Goal: Task Accomplishment & Management: Manage account settings

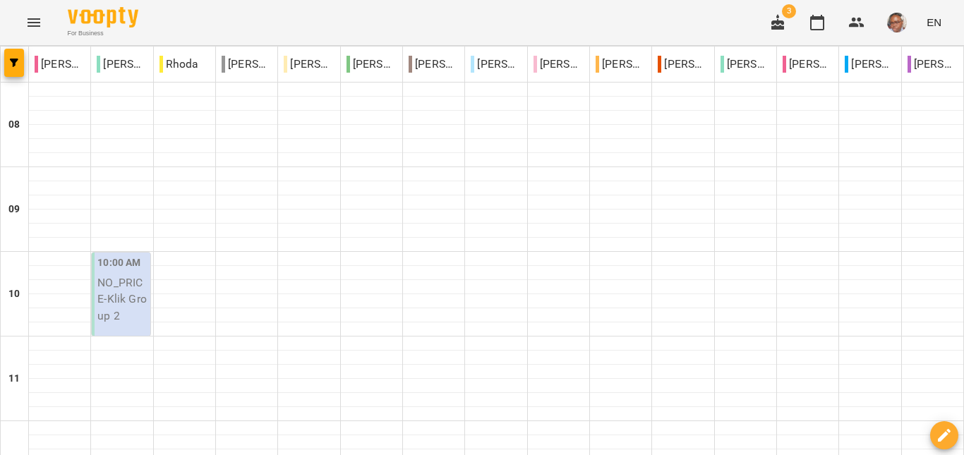
scroll to position [649, 0]
click at [892, 20] on img "button" at bounding box center [897, 23] width 20 height 20
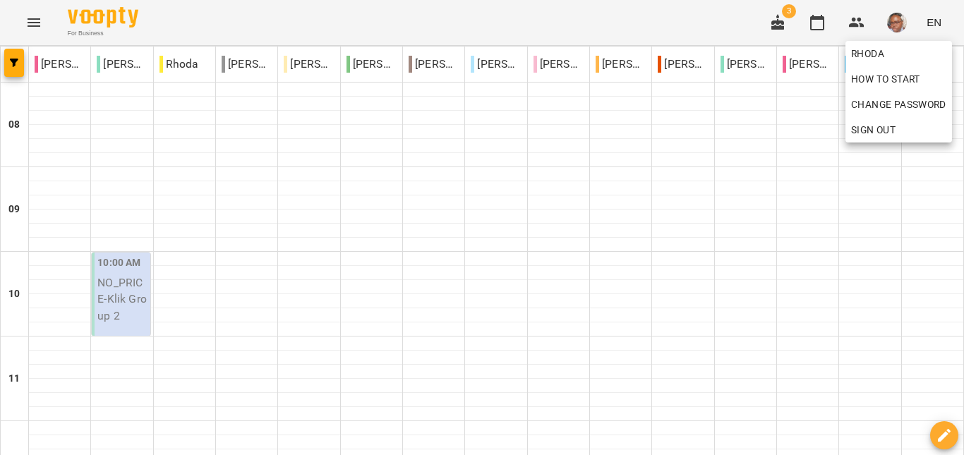
click at [871, 128] on span "Sign Out" at bounding box center [873, 129] width 44 height 17
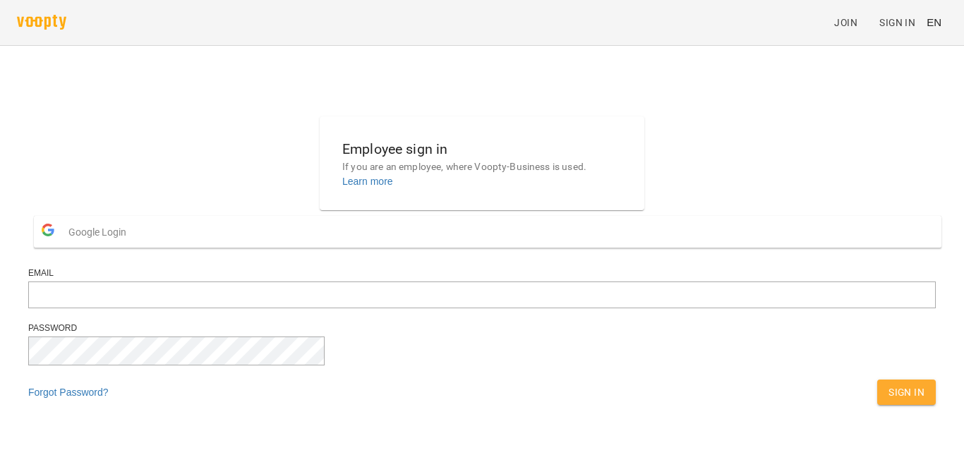
click at [438, 248] on button "Google Login" at bounding box center [488, 232] width 908 height 32
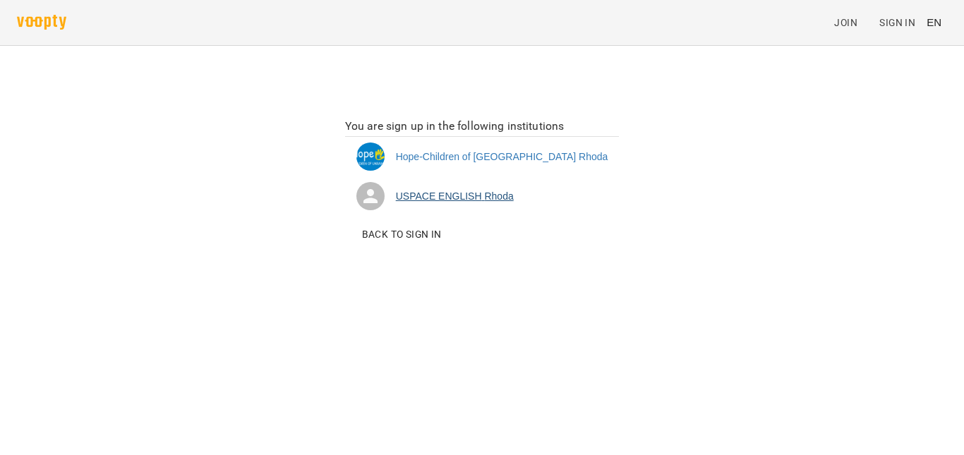
click at [508, 197] on li "USPACE ENGLISH [PERSON_NAME]" at bounding box center [482, 197] width 275 height 40
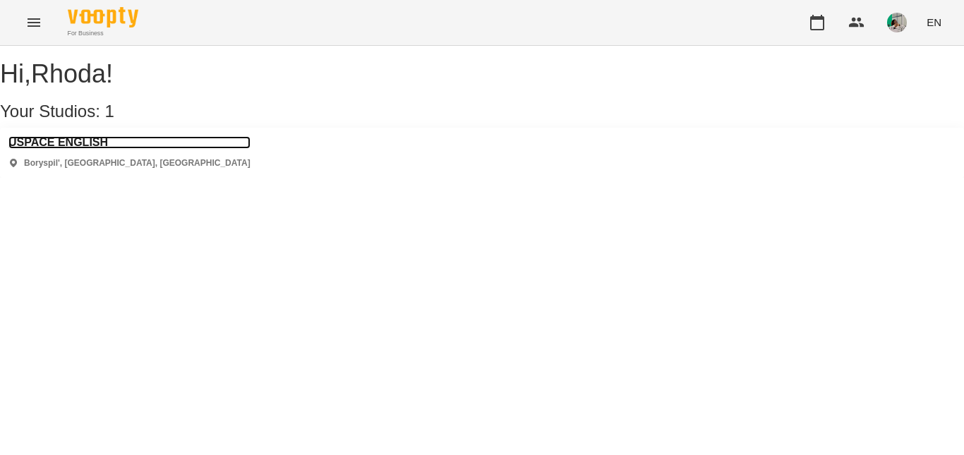
click at [87, 149] on h3 "USPACE ENGLISH" at bounding box center [129, 142] width 242 height 13
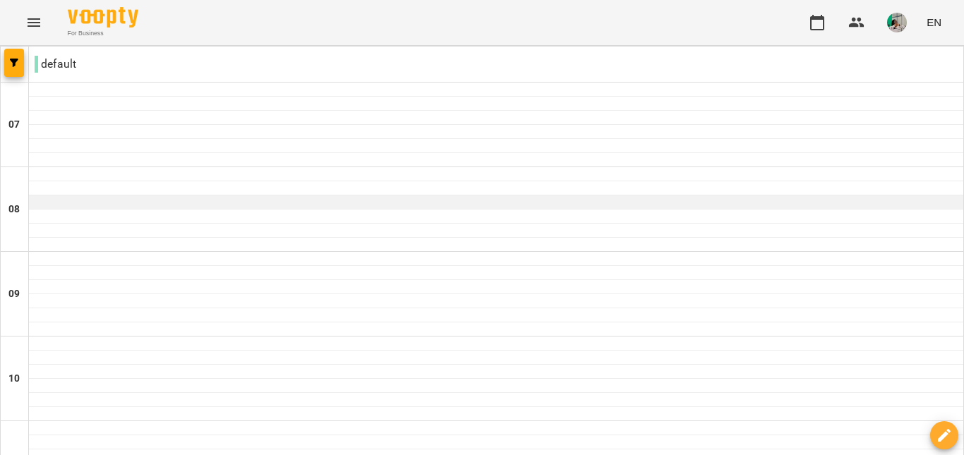
scroll to position [796, 0]
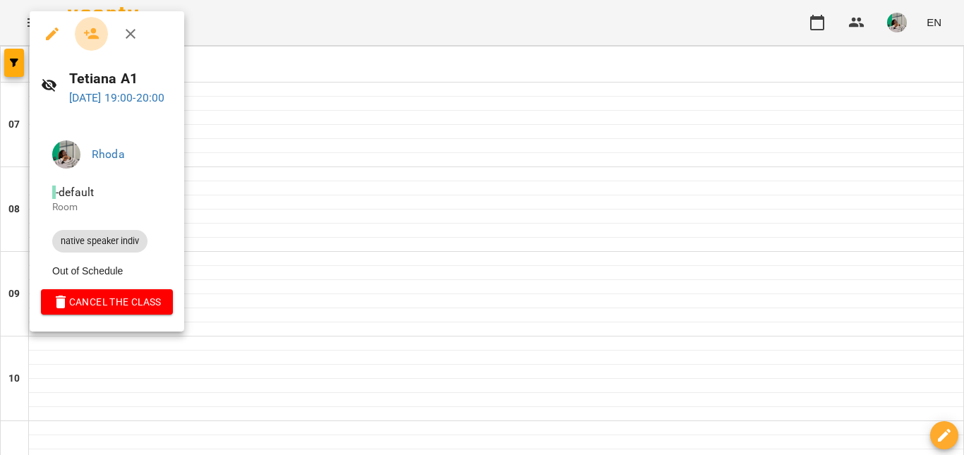
click at [98, 42] on icon "button" at bounding box center [91, 33] width 17 height 17
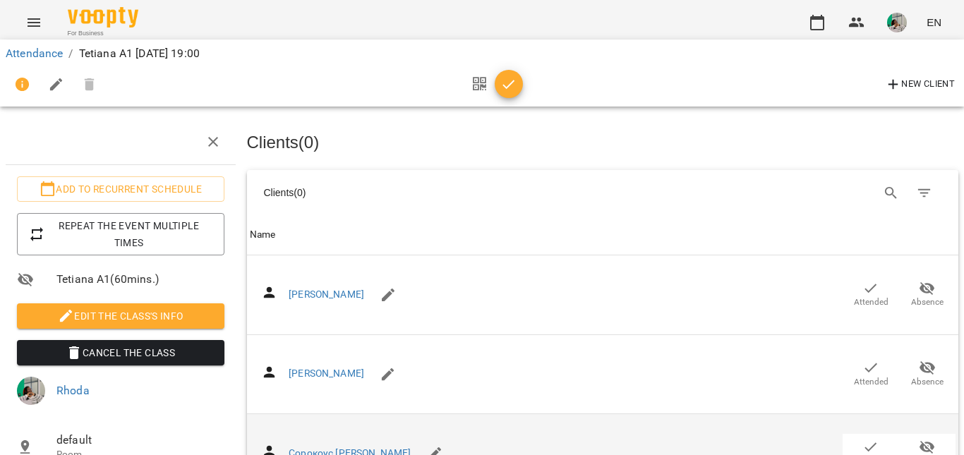
scroll to position [244, 0]
click at [876, 439] on span "Attended" at bounding box center [871, 453] width 40 height 28
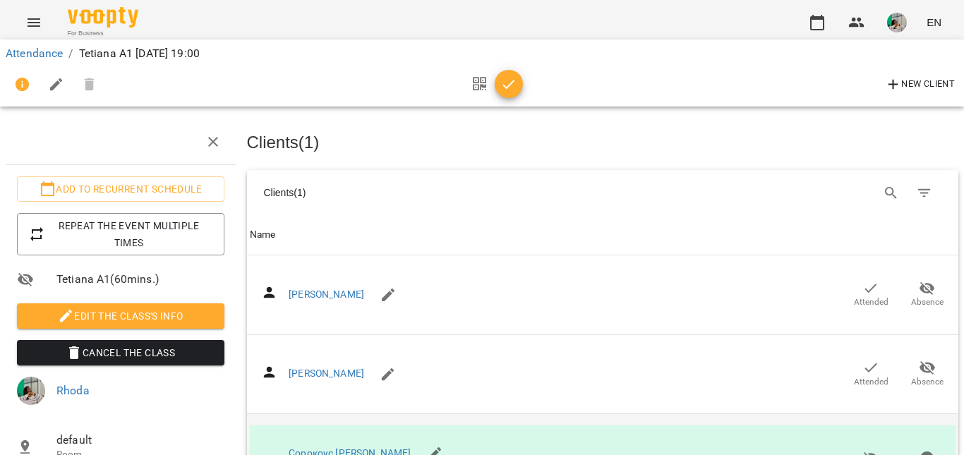
click at [514, 89] on icon "button" at bounding box center [509, 84] width 17 height 17
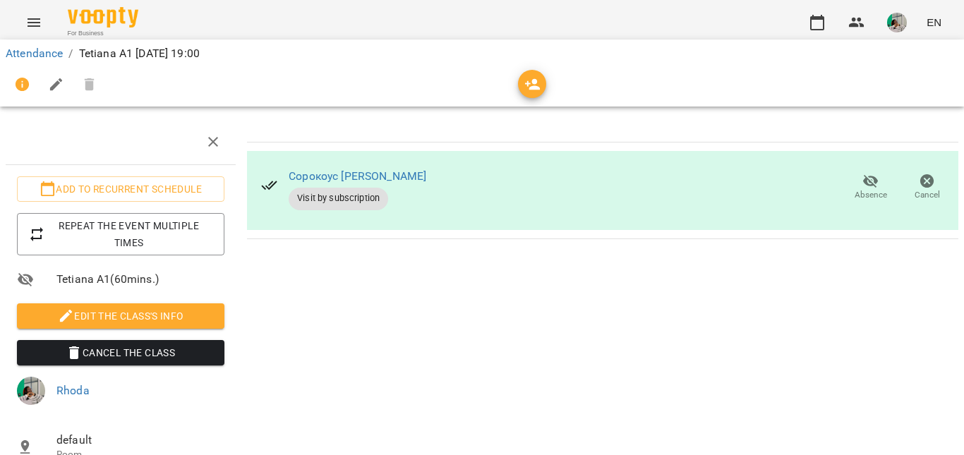
scroll to position [0, 0]
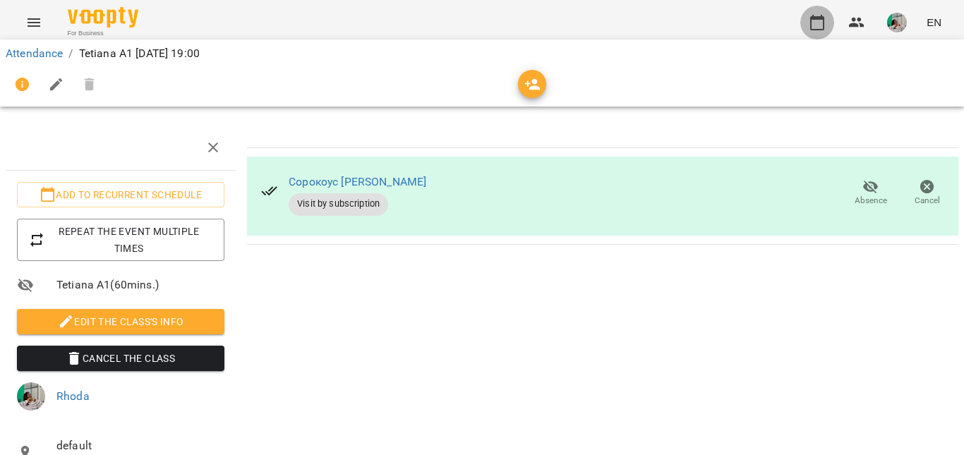
click at [822, 26] on icon "button" at bounding box center [817, 22] width 17 height 17
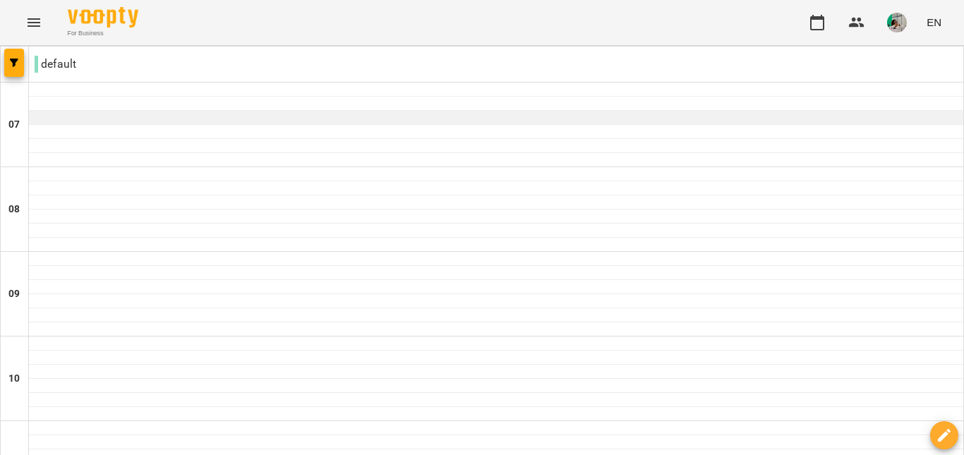
scroll to position [926, 0]
